Goal: Obtain resource: Download file/media

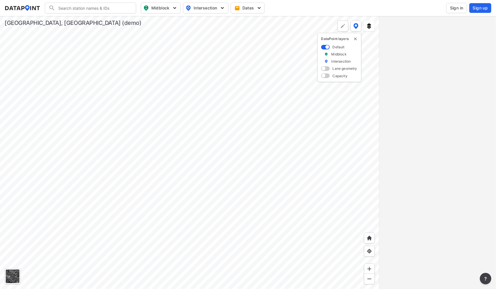
click at [455, 5] on span "Sign in" at bounding box center [456, 8] width 13 height 6
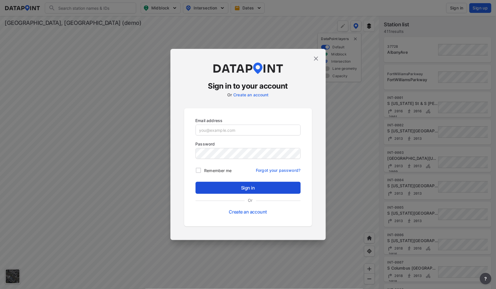
click at [287, 189] on span "Sign in" at bounding box center [248, 187] width 96 height 7
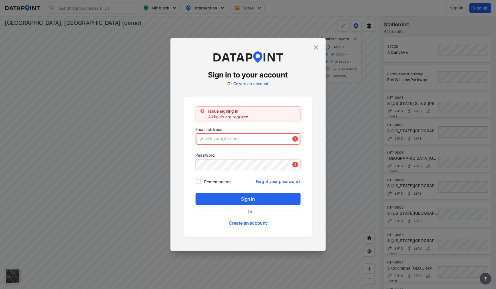
type input "[EMAIL_ADDRESS][DOMAIN_NAME]"
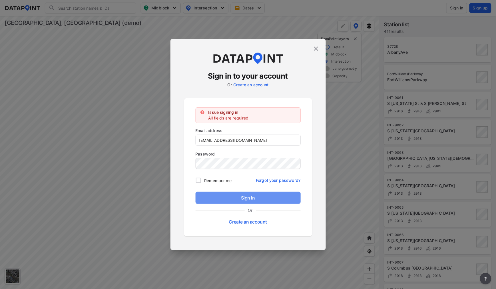
click at [241, 193] on button "Sign in" at bounding box center [248, 198] width 105 height 12
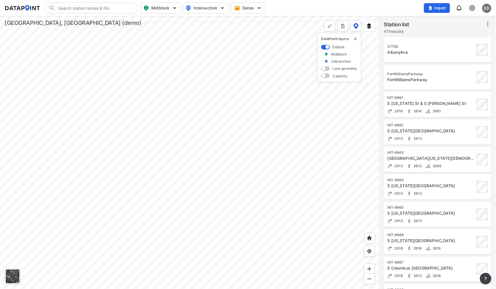
click at [55, 92] on div at bounding box center [190, 152] width 380 height 273
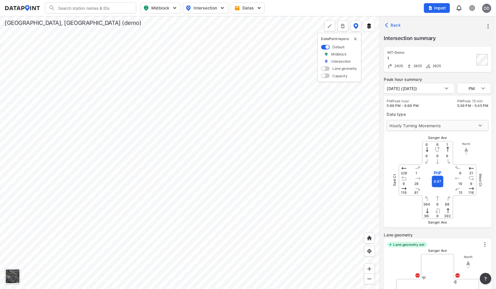
click at [434, 125] on body "Search Please enter a search term. Midblock Intersection Dates Import DD Import…" at bounding box center [248, 144] width 496 height 289
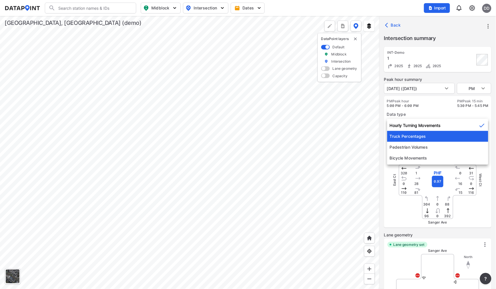
click at [428, 137] on li "Truck Percentages" at bounding box center [437, 136] width 101 height 11
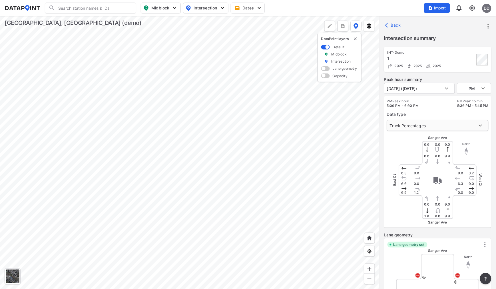
click at [433, 126] on body "Search Please enter a search term. Midblock Intersection Dates Import DD Import…" at bounding box center [248, 144] width 496 height 289
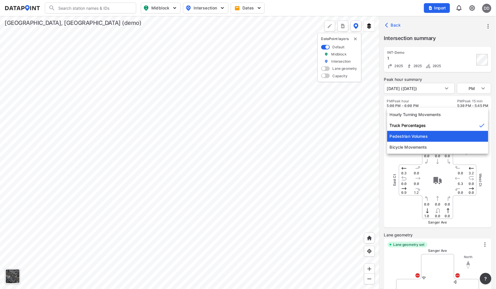
click at [428, 136] on li "Pedestrian Volumes" at bounding box center [437, 136] width 101 height 11
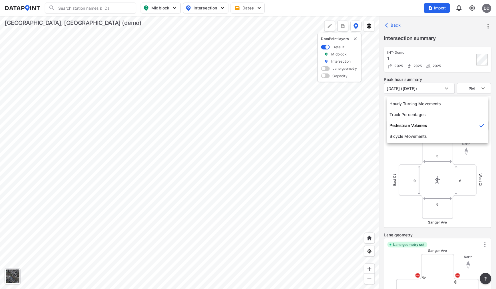
click at [435, 123] on body "Search Please enter a search term. Midblock Intersection Dates Import DD Import…" at bounding box center [248, 144] width 496 height 289
click at [424, 137] on li "Bicycle Movements" at bounding box center [437, 136] width 101 height 11
type input "3"
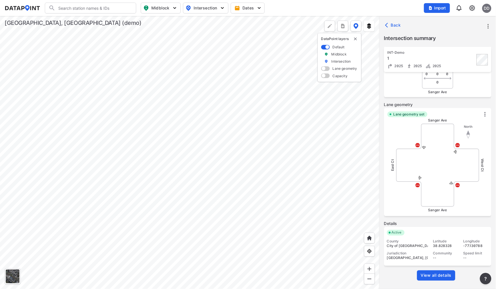
scroll to position [131, 0]
click at [439, 275] on span "View all details" at bounding box center [436, 275] width 31 height 6
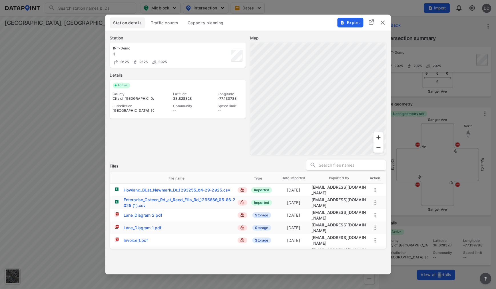
click at [173, 21] on span "Traffic counts" at bounding box center [165, 23] width 28 height 6
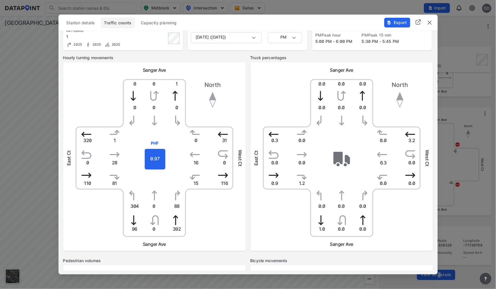
scroll to position [0, 0]
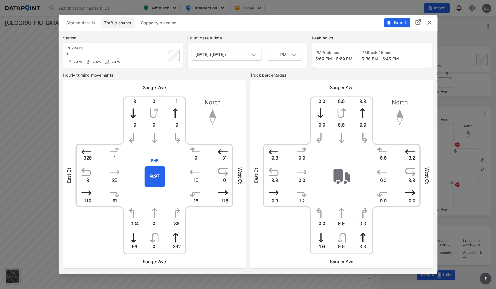
click at [432, 22] on img "delete" at bounding box center [430, 22] width 7 height 7
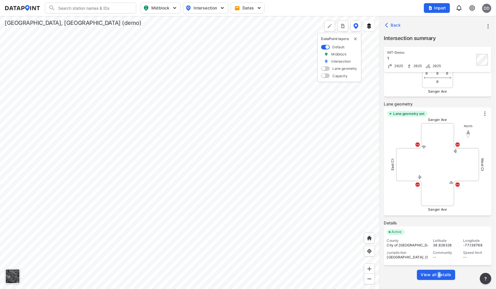
click at [487, 26] on icon "more" at bounding box center [488, 26] width 7 height 7
click at [466, 53] on li "Export" at bounding box center [464, 52] width 55 height 10
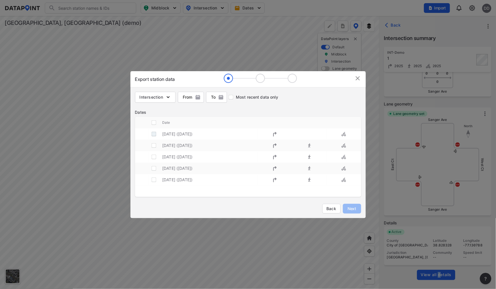
click at [153, 133] on input "decorative checkbox" at bounding box center [154, 134] width 11 height 11
checkbox input "true"
click at [354, 206] on span "Next" at bounding box center [352, 209] width 11 height 6
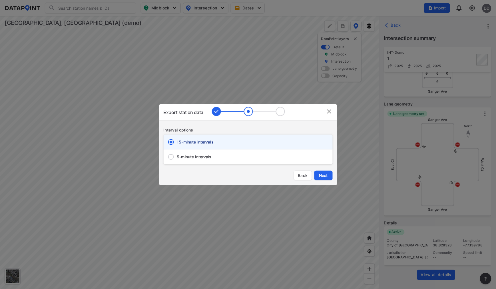
click at [186, 156] on span "5-minute intervals" at bounding box center [194, 157] width 35 height 6
click at [177, 156] on input "5-minute intervals" at bounding box center [171, 157] width 12 height 12
radio input "false"
radio input "true"
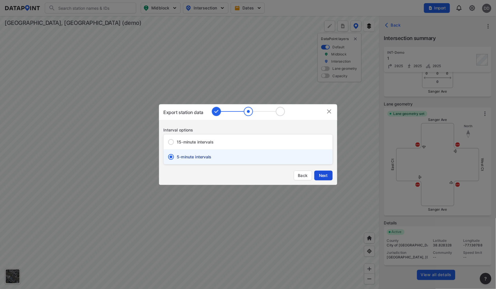
click at [325, 173] on span "Next" at bounding box center [323, 176] width 11 height 6
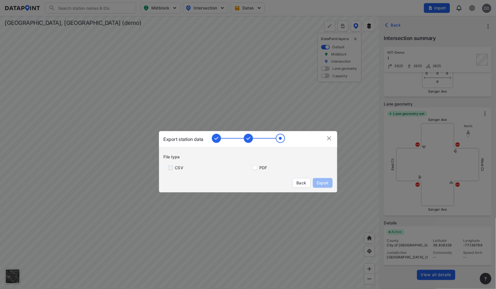
click at [170, 167] on input "primary checkbox" at bounding box center [169, 167] width 11 height 5
checkbox input "true"
click at [253, 169] on input "primary checkbox" at bounding box center [253, 167] width 11 height 5
checkbox input "true"
click at [320, 182] on span "Export" at bounding box center [323, 183] width 13 height 6
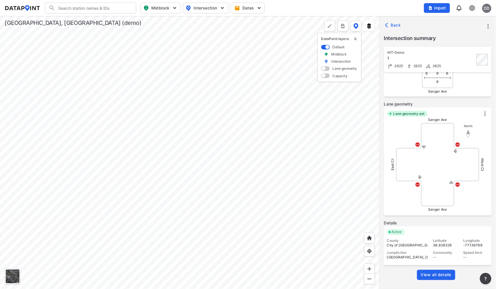
click at [63, 93] on div at bounding box center [190, 152] width 380 height 273
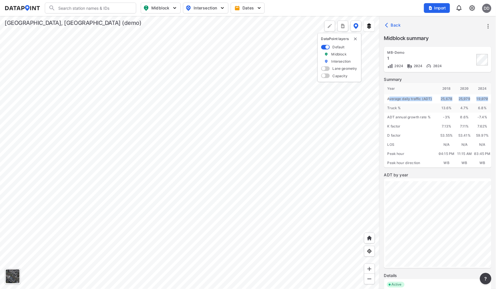
drag, startPoint x: 390, startPoint y: 97, endPoint x: 491, endPoint y: 97, distance: 100.8
click at [491, 97] on div "Year [DATE] 2020 2024 Average daily traffic (ADT) 25,678 25,979 19,070 Truck % …" at bounding box center [437, 125] width 107 height 85
click at [486, 97] on div "19,070" at bounding box center [483, 98] width 18 height 9
drag, startPoint x: 491, startPoint y: 152, endPoint x: 389, endPoint y: 155, distance: 102.3
click at [389, 155] on div "Year [DATE] 2020 2024 Average daily traffic (ADT) 25,678 25,979 19,070 Truck % …" at bounding box center [437, 125] width 107 height 85
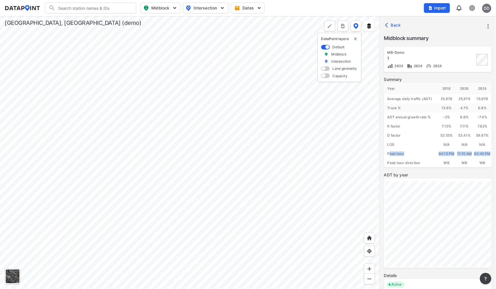
click at [440, 152] on div "04:15 PM" at bounding box center [447, 153] width 18 height 9
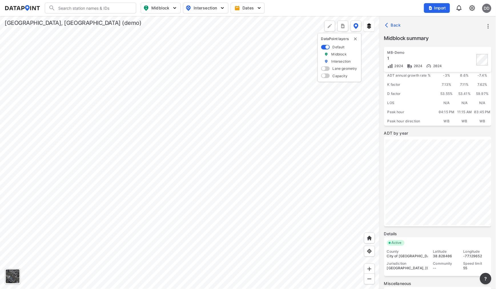
scroll to position [98, 0]
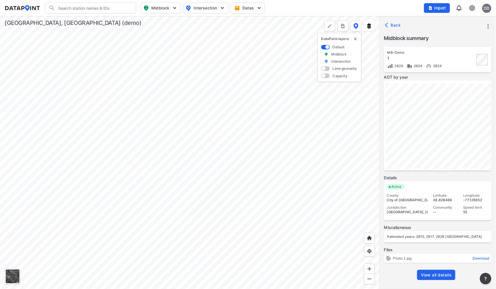
click at [443, 274] on span "View all details" at bounding box center [436, 275] width 31 height 6
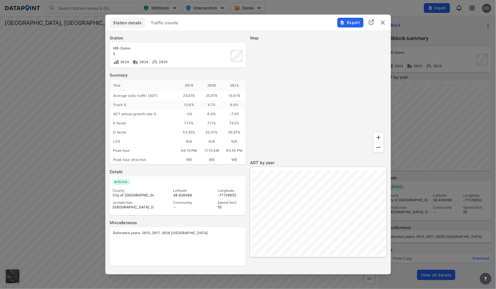
click at [170, 23] on span "Traffic counts" at bounding box center [165, 23] width 28 height 6
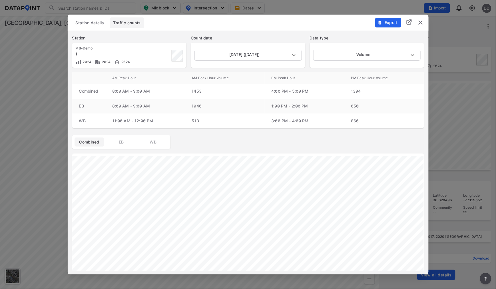
click at [422, 23] on img "delete" at bounding box center [420, 22] width 7 height 7
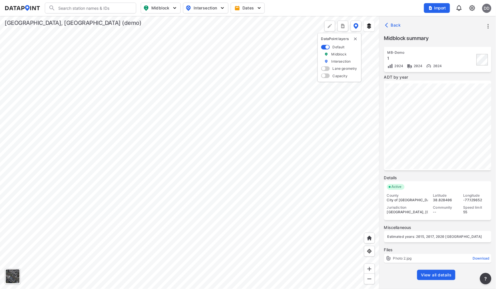
click at [438, 275] on span "View all details" at bounding box center [436, 275] width 31 height 6
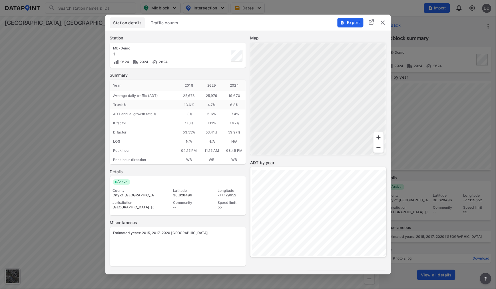
click at [165, 23] on span "Traffic counts" at bounding box center [165, 23] width 28 height 6
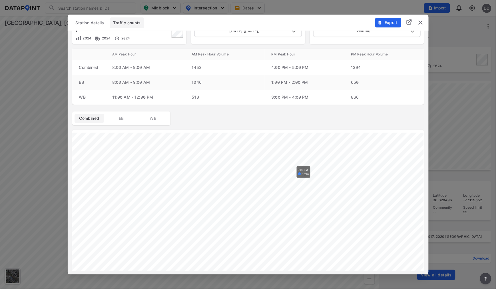
scroll to position [63, 0]
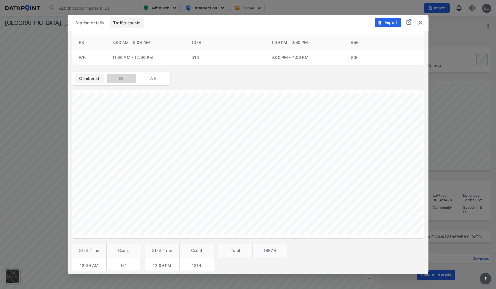
click at [113, 79] on span "EB" at bounding box center [121, 79] width 23 height 6
click at [153, 78] on span "WB" at bounding box center [153, 79] width 23 height 6
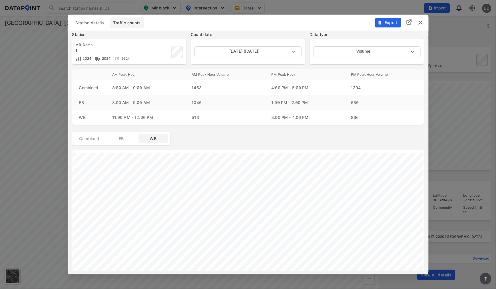
scroll to position [0, 0]
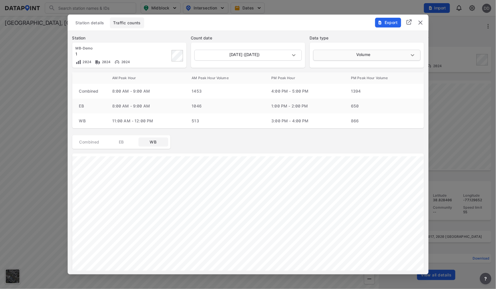
click at [357, 58] on body "Search Please enter a search term. Midblock Intersection Dates Import DD Import…" at bounding box center [248, 144] width 496 height 289
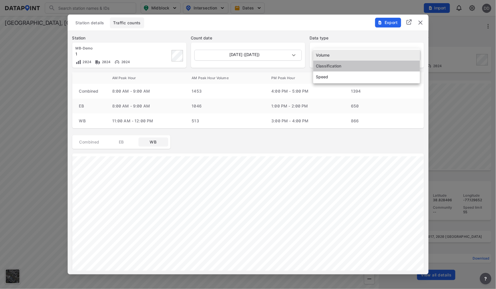
click at [355, 65] on li "Classification" at bounding box center [366, 66] width 107 height 11
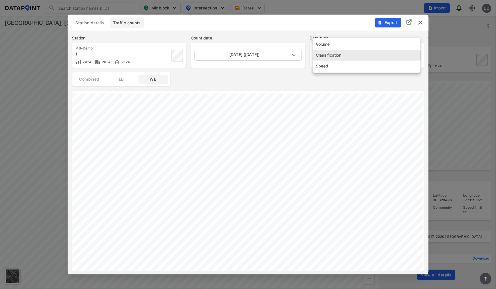
click at [372, 52] on body "Search Please enter a search term. Midblock Intersection Dates Import DD Import…" at bounding box center [248, 144] width 496 height 289
click at [365, 68] on li "Speed" at bounding box center [366, 66] width 107 height 11
type input "Speed"
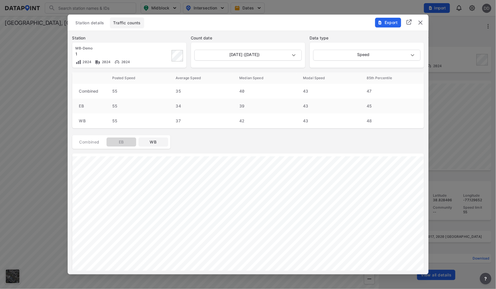
click at [118, 139] on span "EB" at bounding box center [121, 142] width 23 height 6
click at [90, 140] on span "Combined" at bounding box center [89, 142] width 23 height 6
click at [422, 23] on img "delete" at bounding box center [420, 22] width 7 height 7
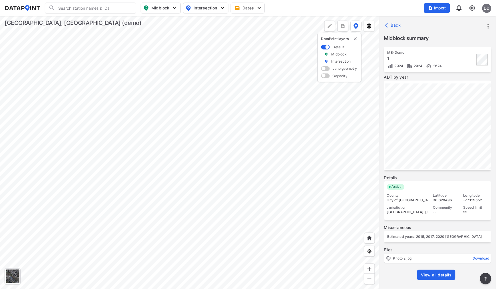
click at [222, 276] on div at bounding box center [190, 152] width 380 height 273
